Goal: Task Accomplishment & Management: Manage account settings

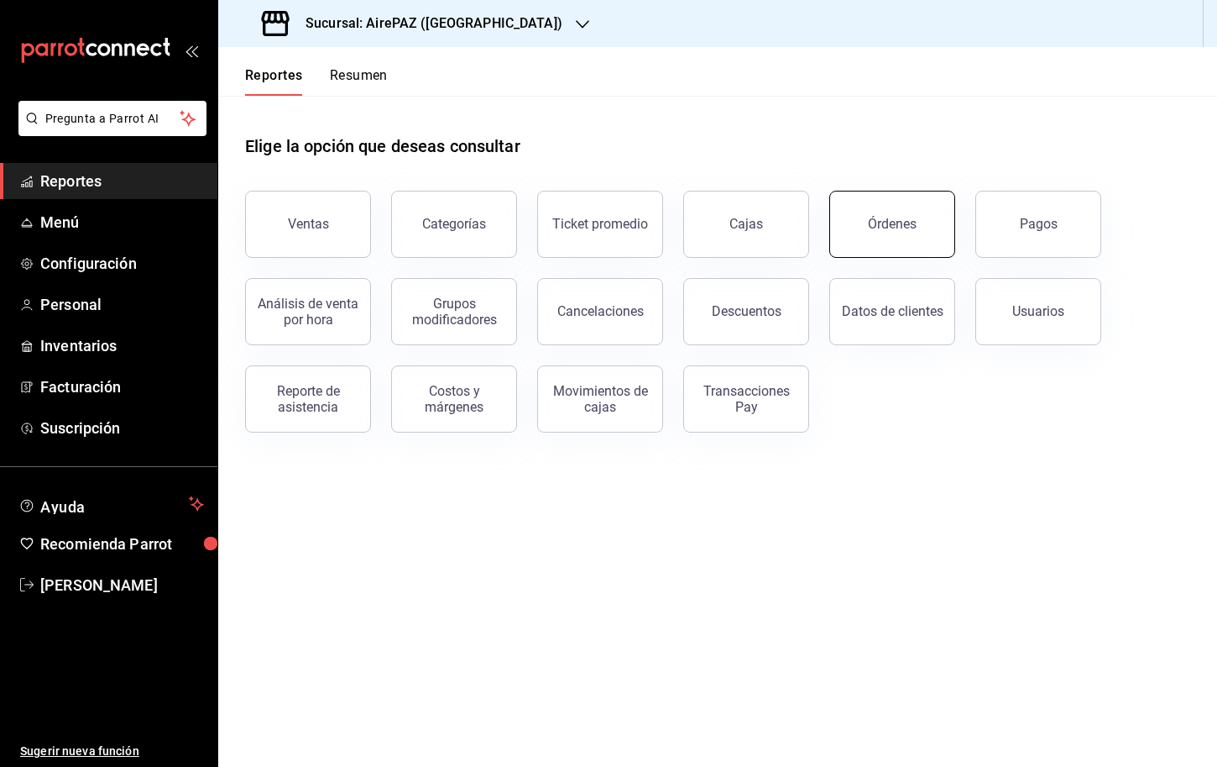
click at [871, 233] on button "Órdenes" at bounding box center [892, 224] width 126 height 67
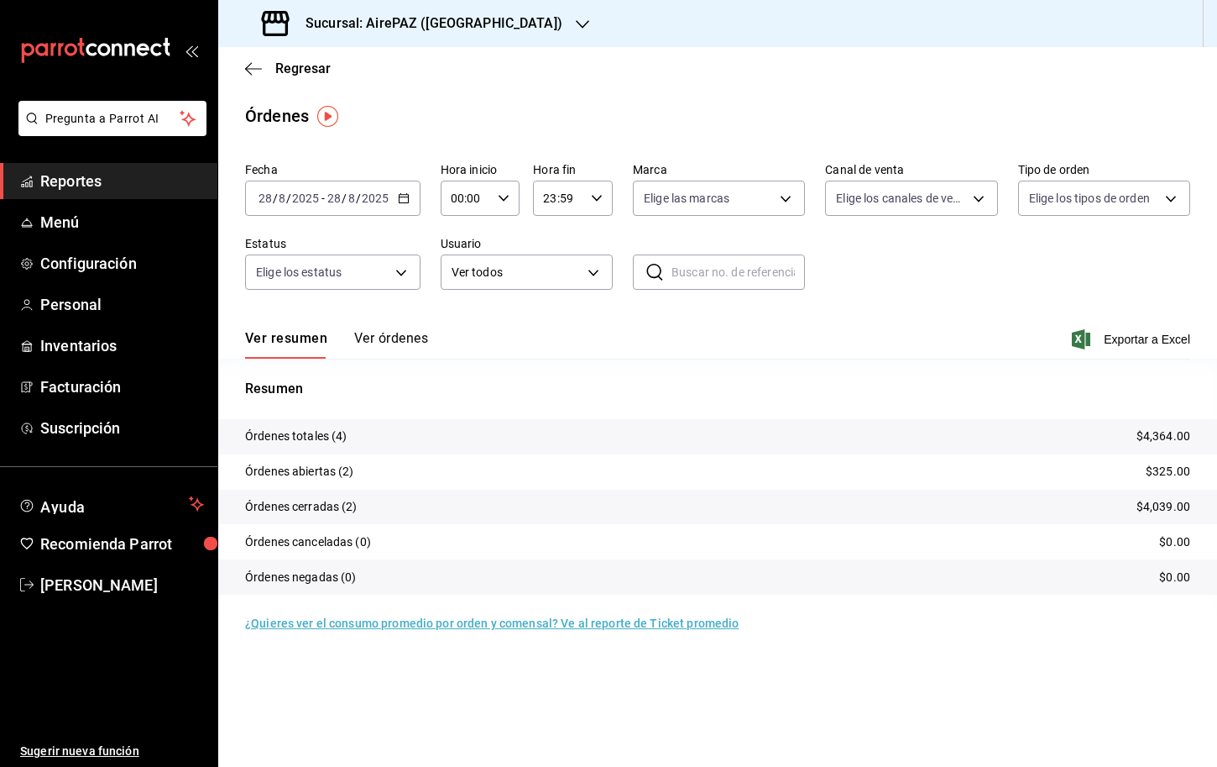
click at [346, 440] on p "Órdenes totales (4)" at bounding box center [296, 436] width 102 height 18
click at [387, 341] on button "Ver órdenes" at bounding box center [391, 344] width 74 height 29
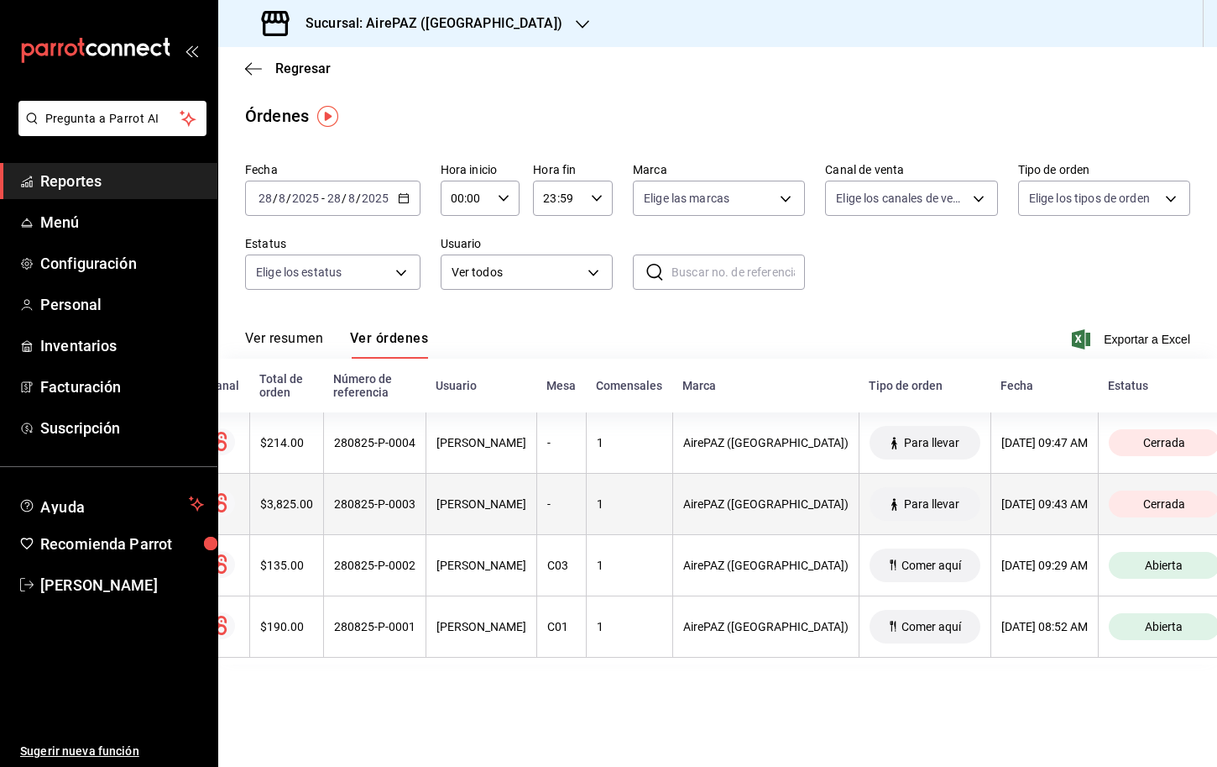
scroll to position [0, 32]
click at [319, 495] on th "$3,825.00" at bounding box center [291, 504] width 74 height 61
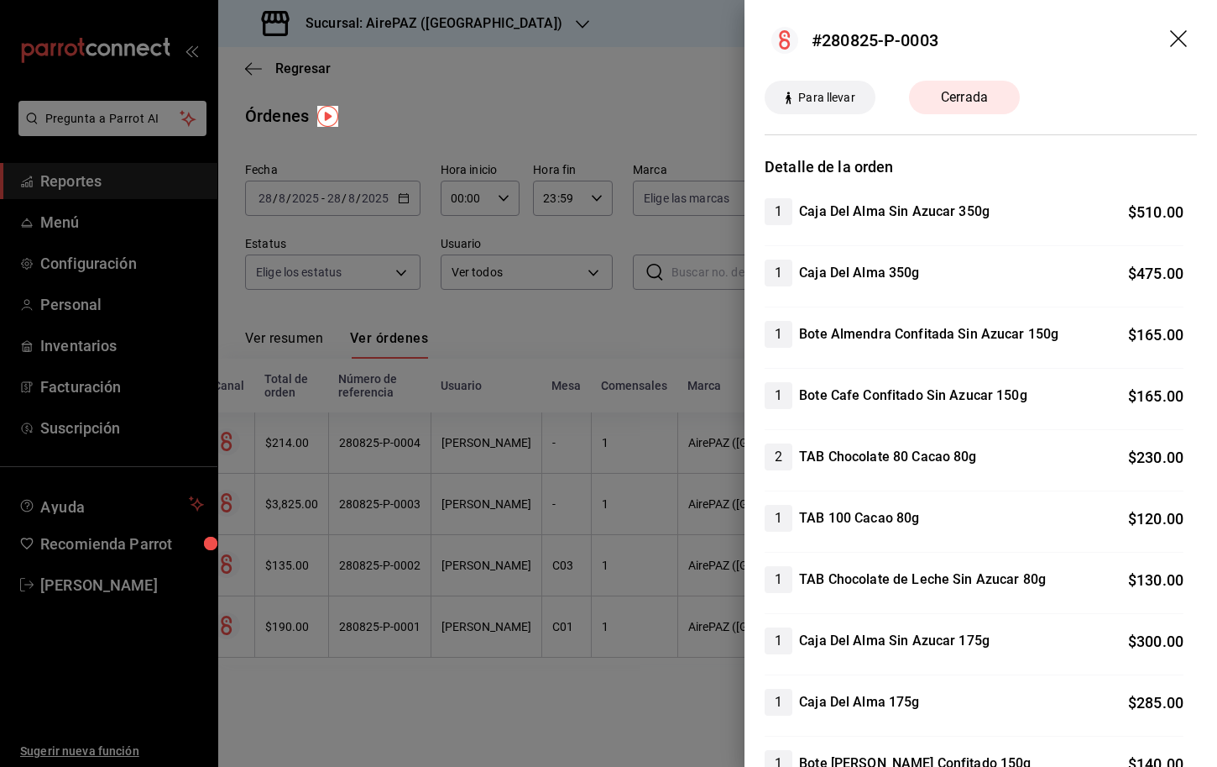
scroll to position [0, 0]
click at [1171, 45] on icon "drag" at bounding box center [1178, 38] width 17 height 17
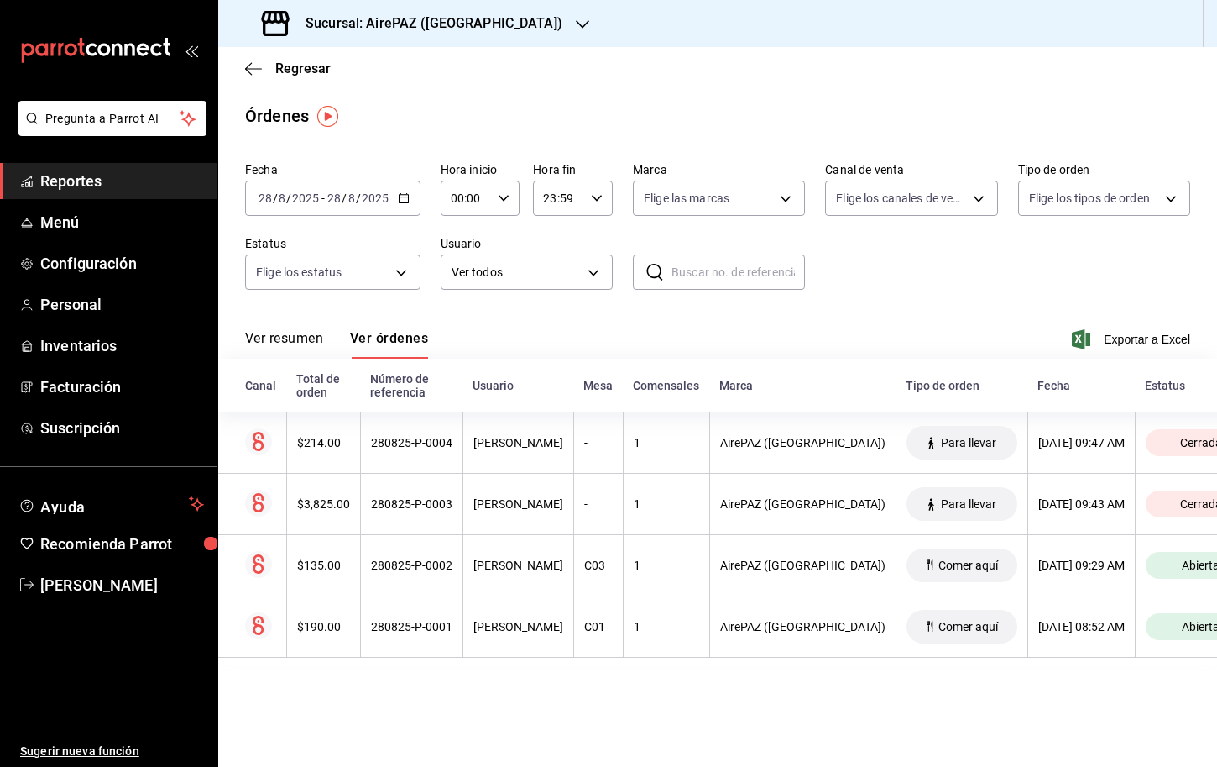
click at [102, 188] on span "Reportes" at bounding box center [122, 181] width 164 height 23
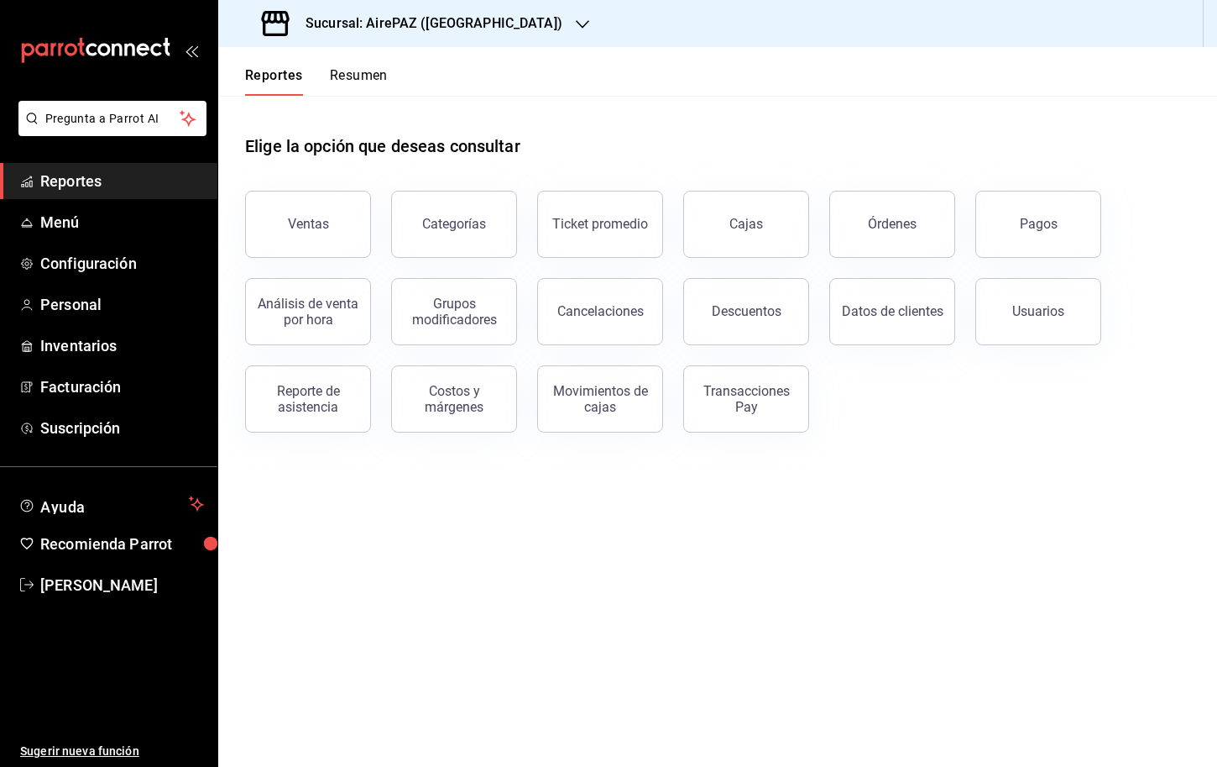
click at [51, 187] on span "Reportes" at bounding box center [122, 181] width 164 height 23
click at [357, 42] on div "Sucursal: AirePAZ ([GEOGRAPHIC_DATA])" at bounding box center [414, 23] width 364 height 47
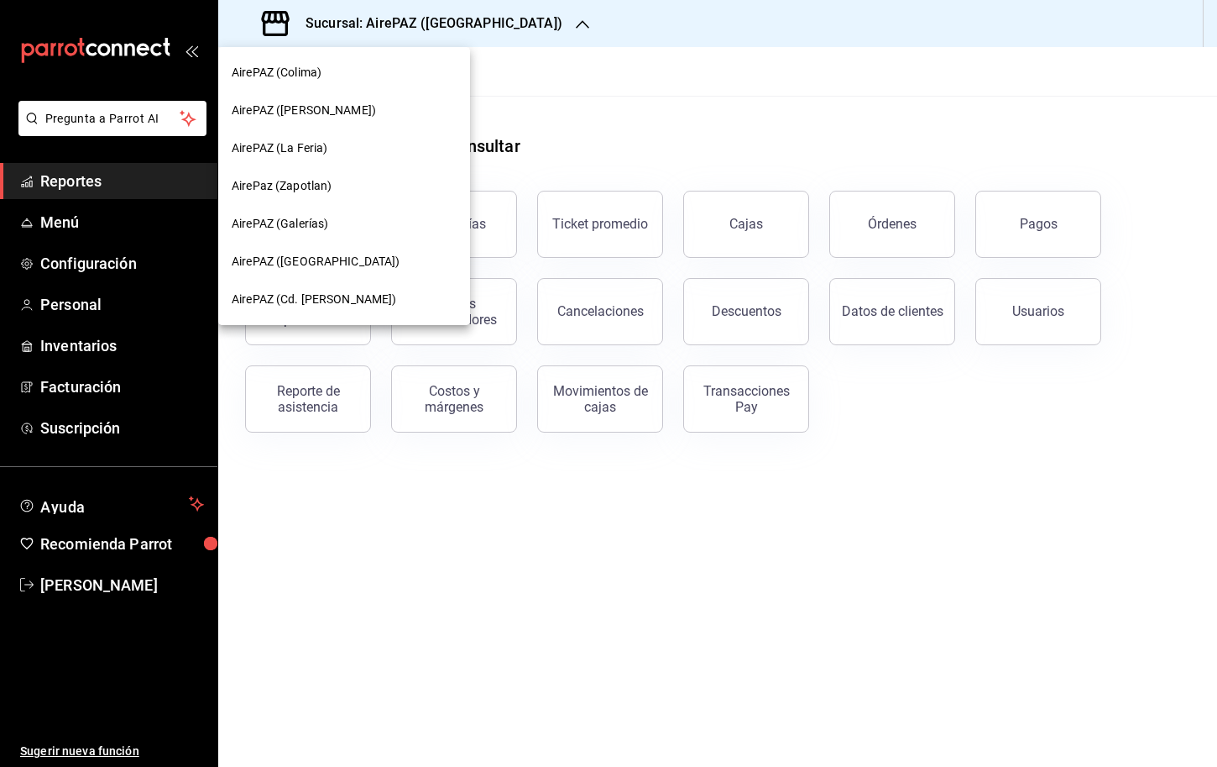
click at [105, 44] on div at bounding box center [608, 383] width 1217 height 767
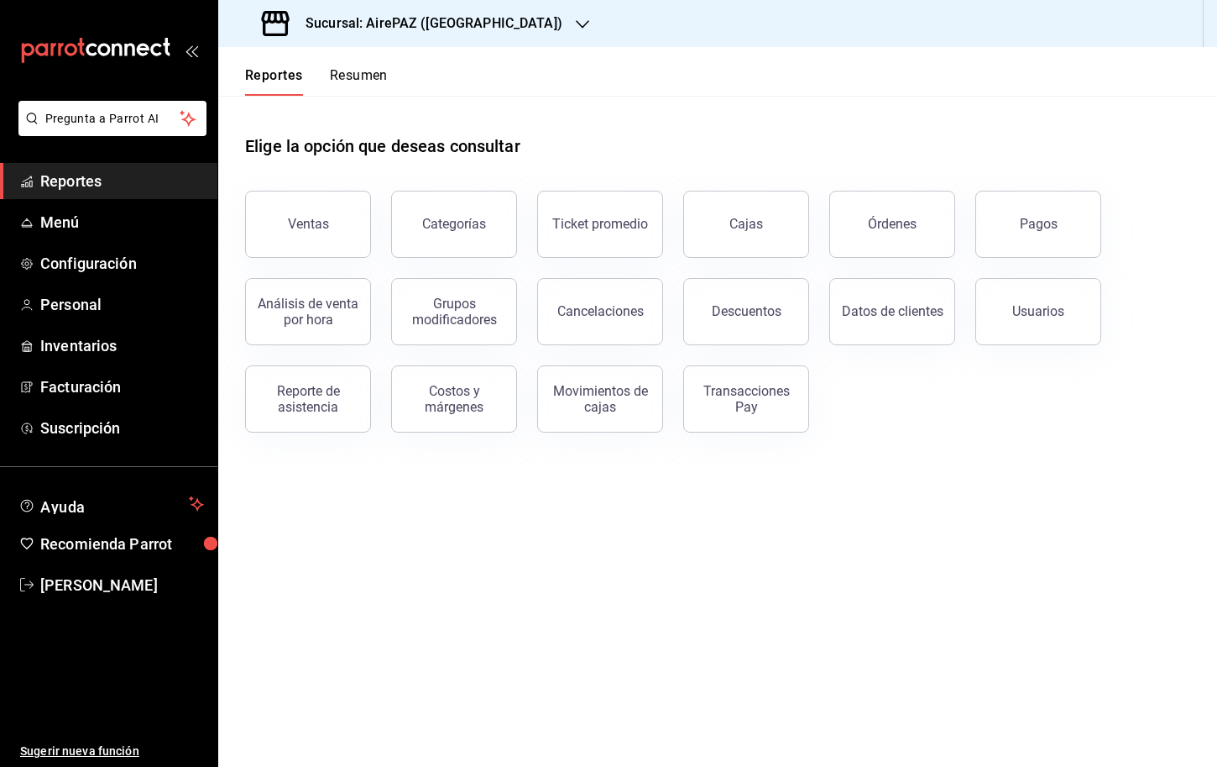
click at [324, 23] on h3 "Sucursal: AirePAZ ([GEOGRAPHIC_DATA])" at bounding box center [427, 23] width 270 height 20
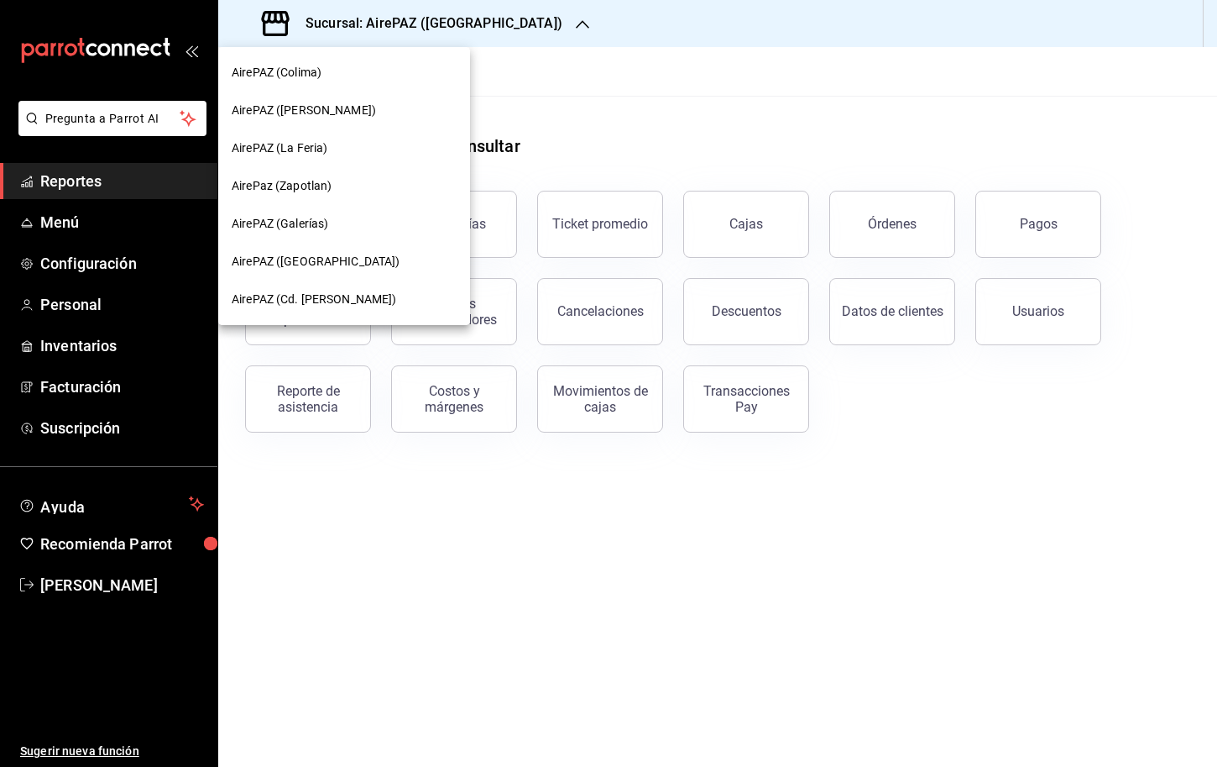
click at [301, 97] on div "AirePAZ ([PERSON_NAME])" at bounding box center [344, 111] width 252 height 38
